Goal: Task Accomplishment & Management: Complete application form

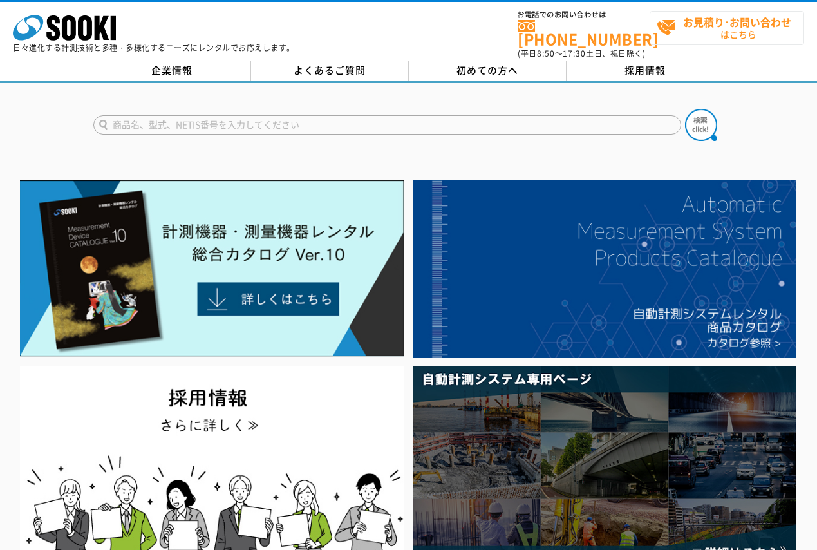
click at [712, 41] on span "お見積り･お問い合わせ はこちら" at bounding box center [730, 28] width 147 height 32
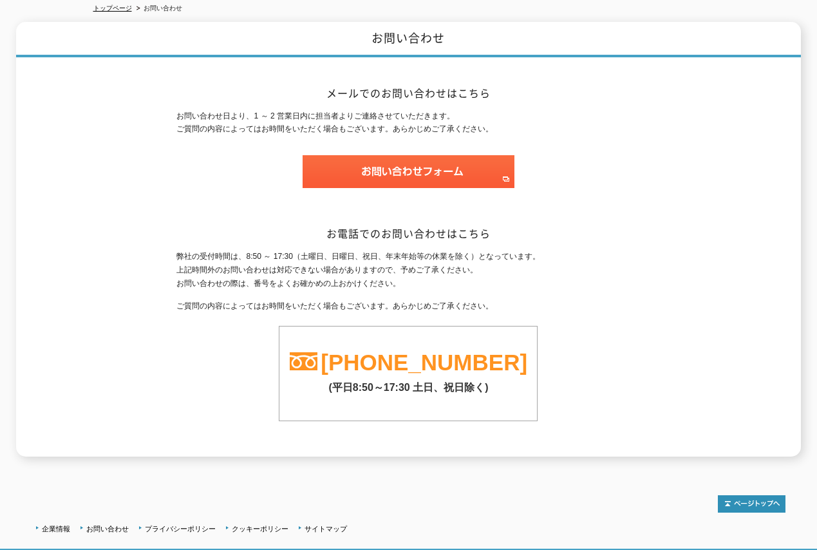
scroll to position [155, 0]
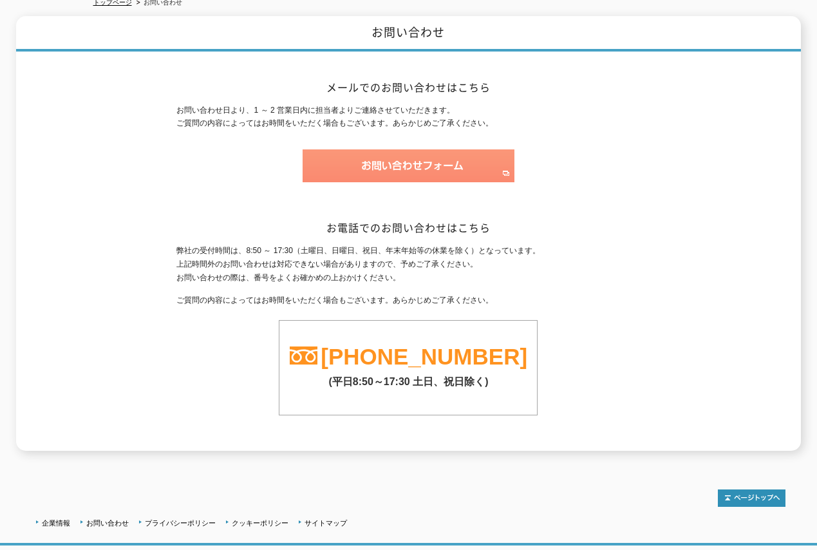
click at [441, 164] on img at bounding box center [409, 165] width 212 height 33
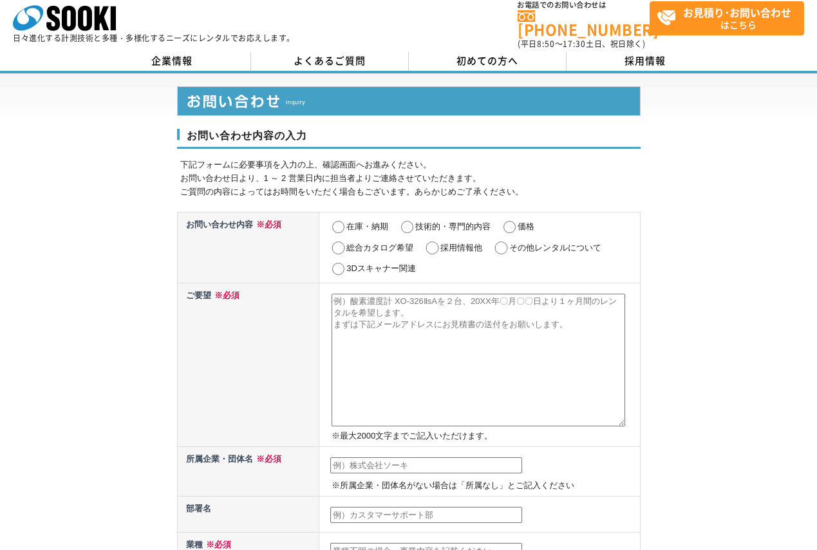
scroll to position [9, 0]
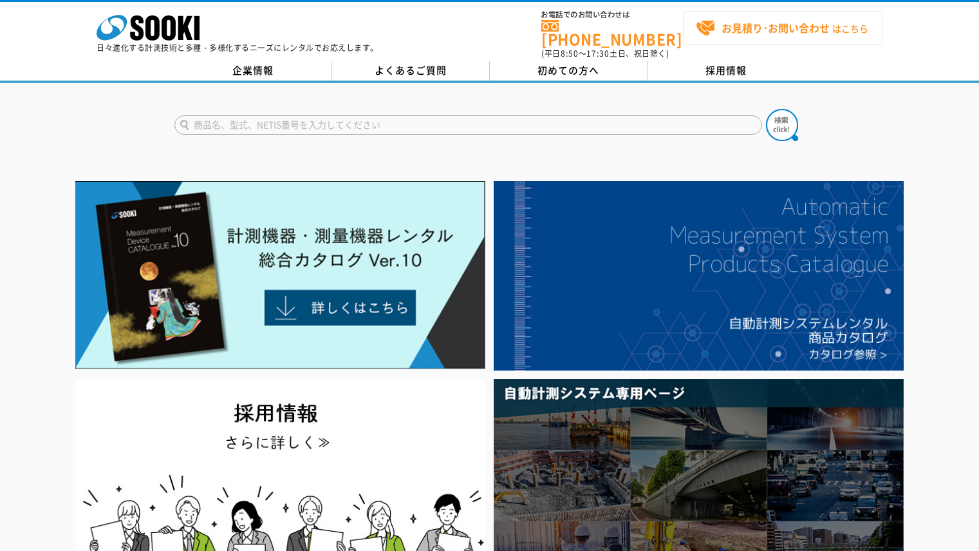
click at [769, 34] on strong "お見積り･お問い合わせ" at bounding box center [776, 27] width 108 height 15
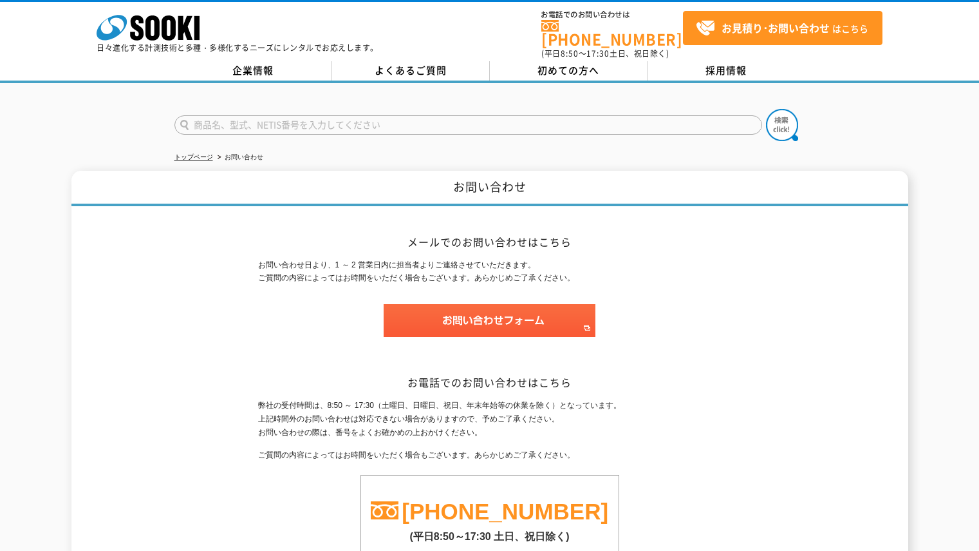
scroll to position [165, 0]
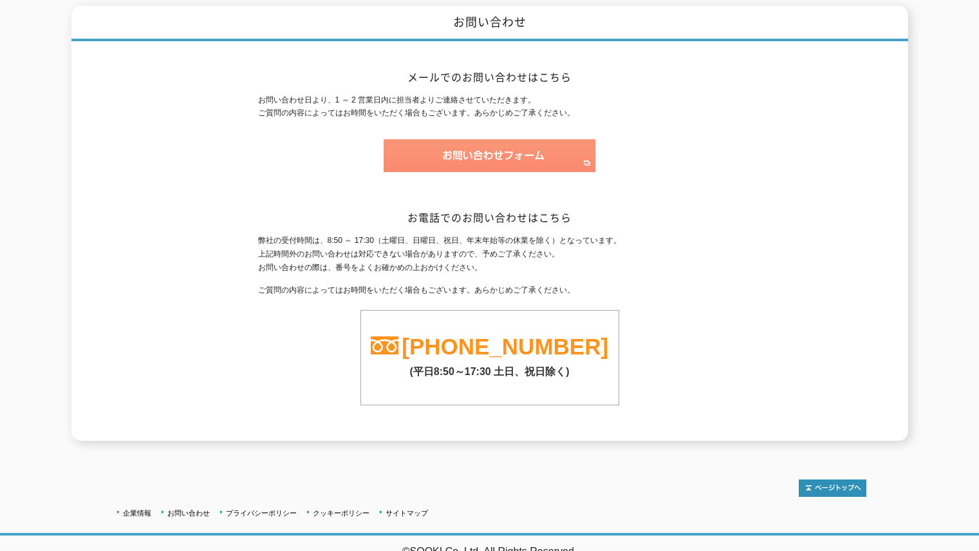
click at [576, 159] on img at bounding box center [490, 155] width 212 height 33
